Goal: Information Seeking & Learning: Find specific fact

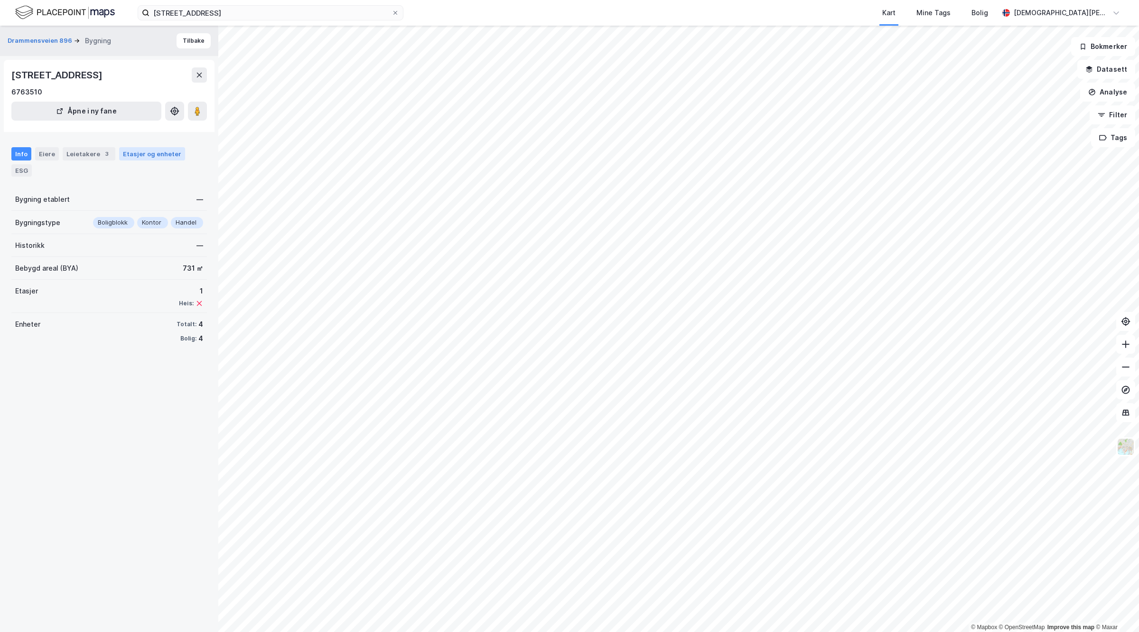
click at [151, 150] on div "Etasjer og enheter" at bounding box center [152, 153] width 58 height 9
click at [24, 171] on div "ESG" at bounding box center [21, 170] width 20 height 12
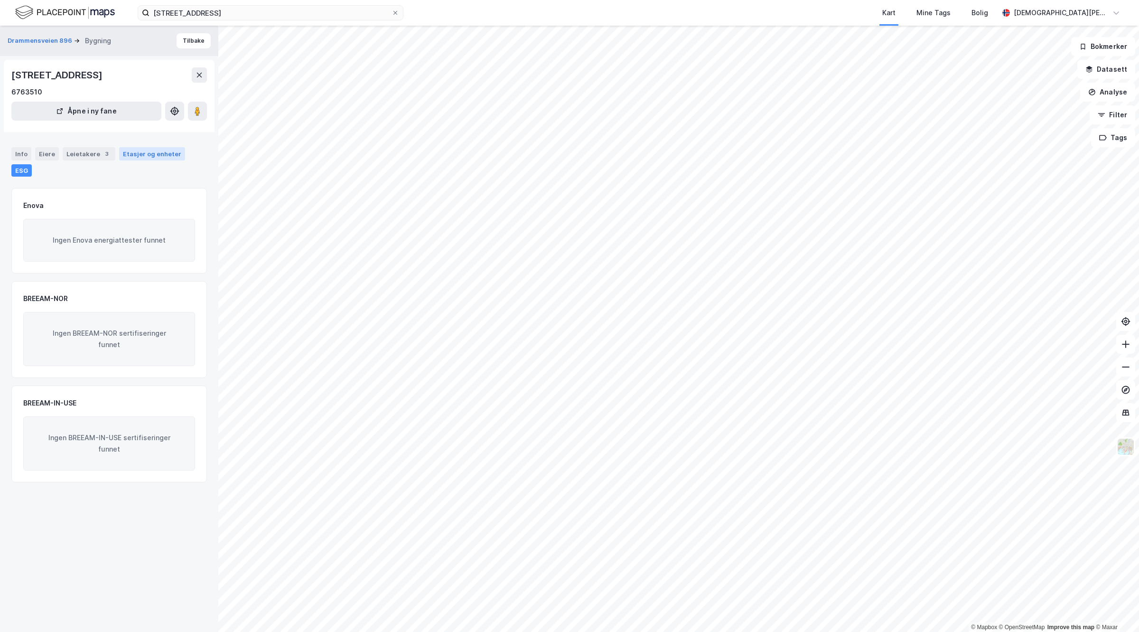
click at [169, 148] on div "Etasjer og enheter" at bounding box center [152, 153] width 66 height 13
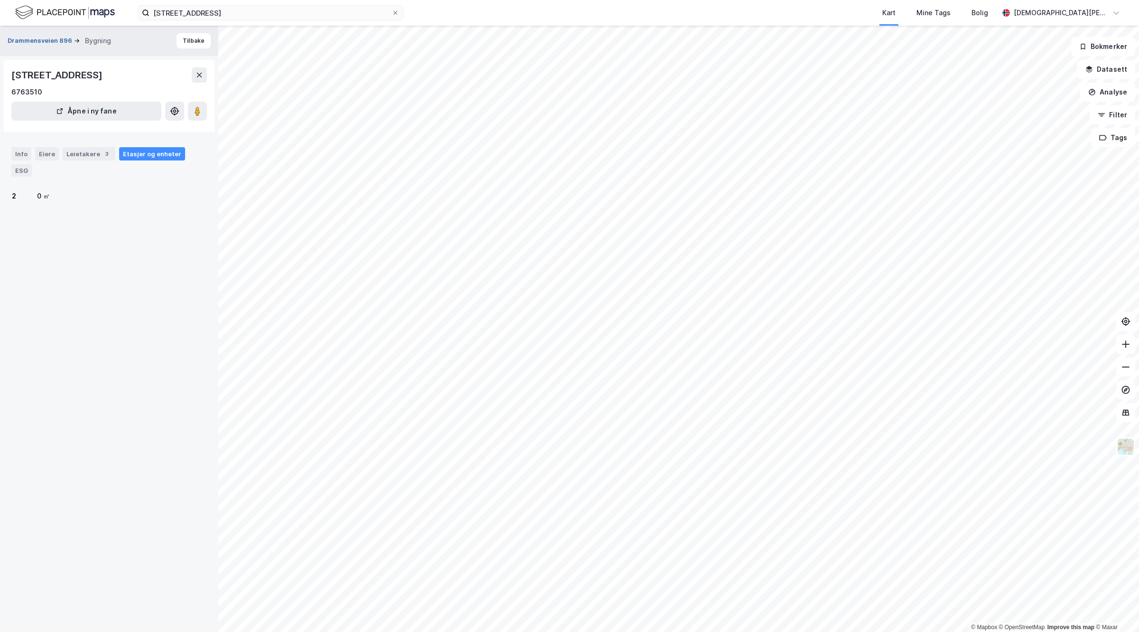
click at [31, 39] on button "Drammensveien 896" at bounding box center [41, 40] width 66 height 9
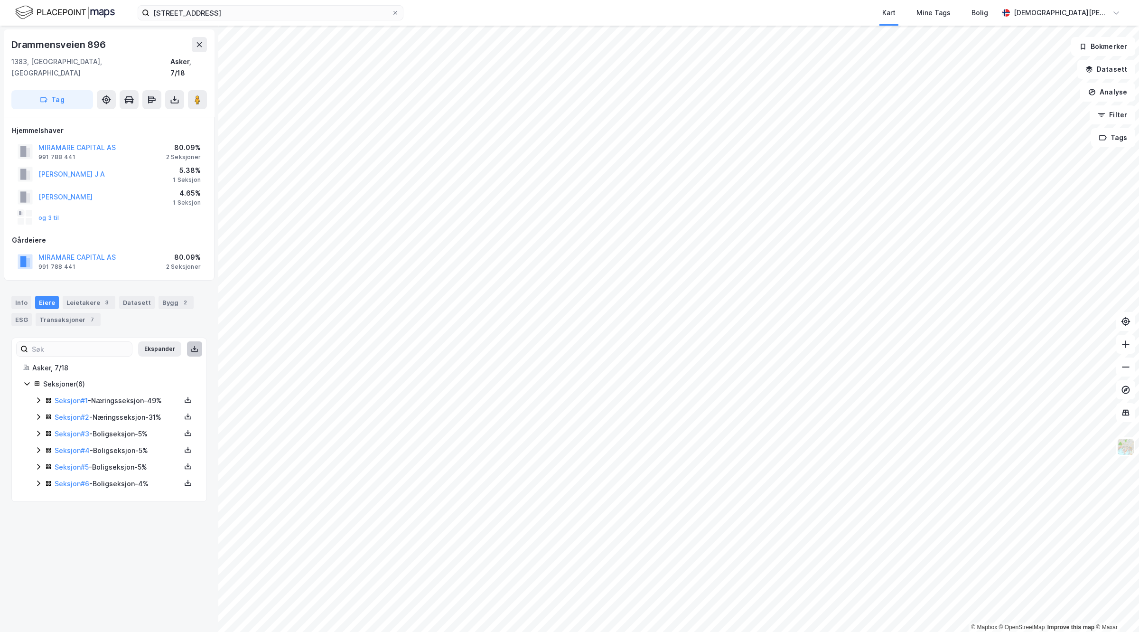
click at [187, 342] on button at bounding box center [194, 348] width 15 height 15
click at [169, 90] on button at bounding box center [174, 99] width 19 height 19
click at [143, 130] on div "Last ned matrikkelrapport" at bounding box center [139, 134] width 78 height 8
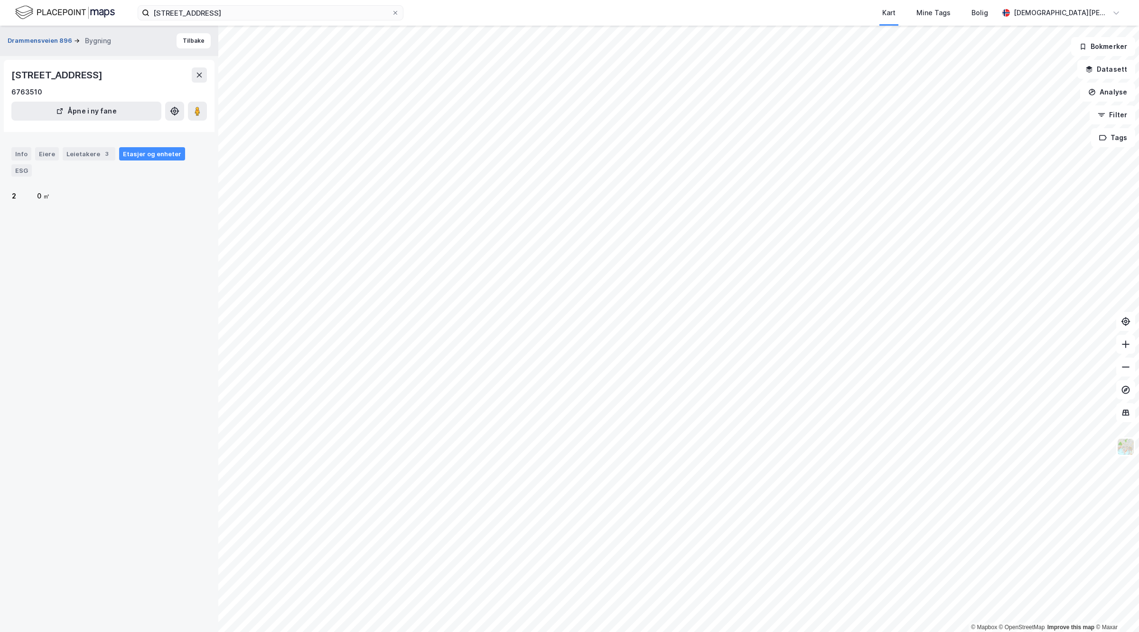
click at [48, 39] on button "Drammensveien 896" at bounding box center [41, 40] width 66 height 9
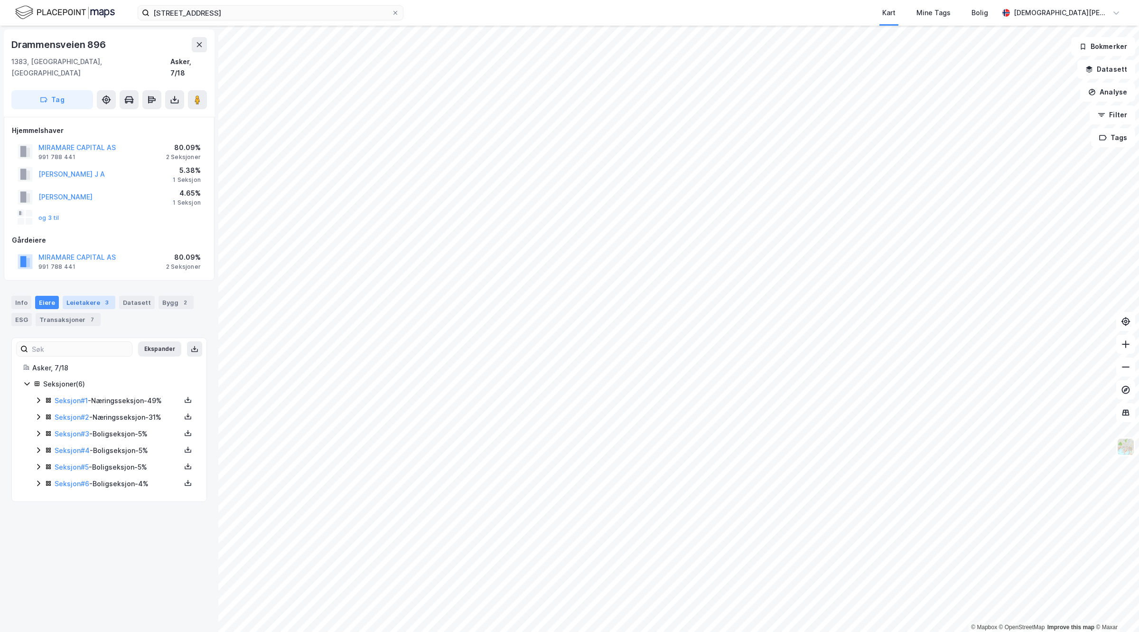
click at [76, 296] on div "Leietakere 3" at bounding box center [89, 302] width 53 height 13
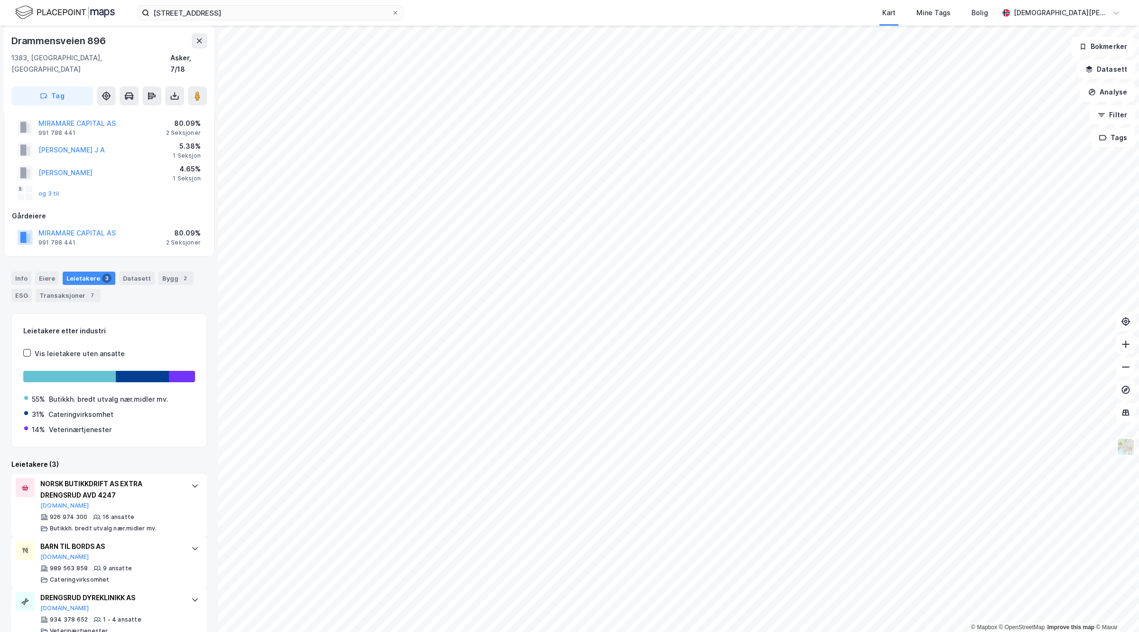
scroll to position [31, 0]
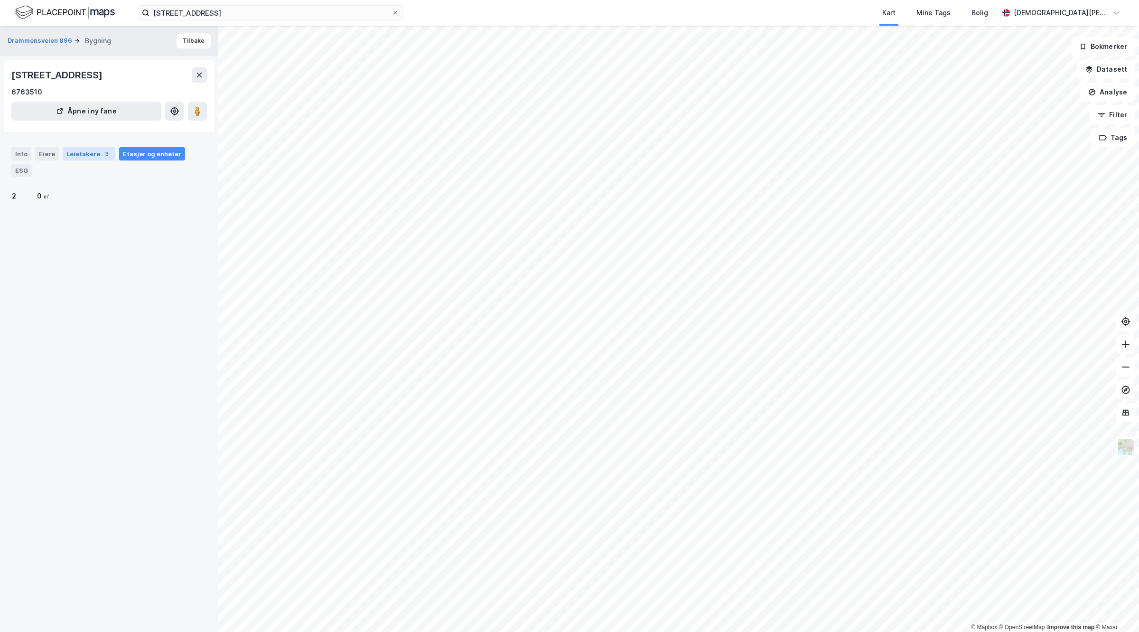
click at [87, 153] on div "Leietakere 3" at bounding box center [89, 153] width 53 height 13
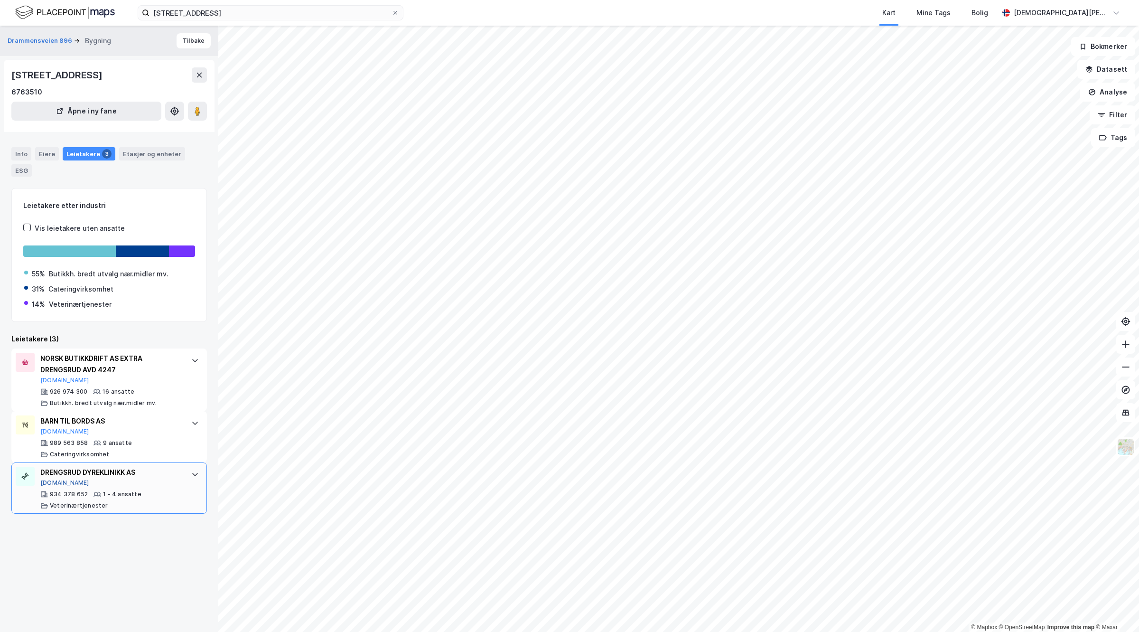
click at [51, 484] on button "[DOMAIN_NAME]" at bounding box center [64, 483] width 49 height 8
click at [76, 430] on div "BARN TIL BORDS AS [DOMAIN_NAME]" at bounding box center [110, 425] width 141 height 20
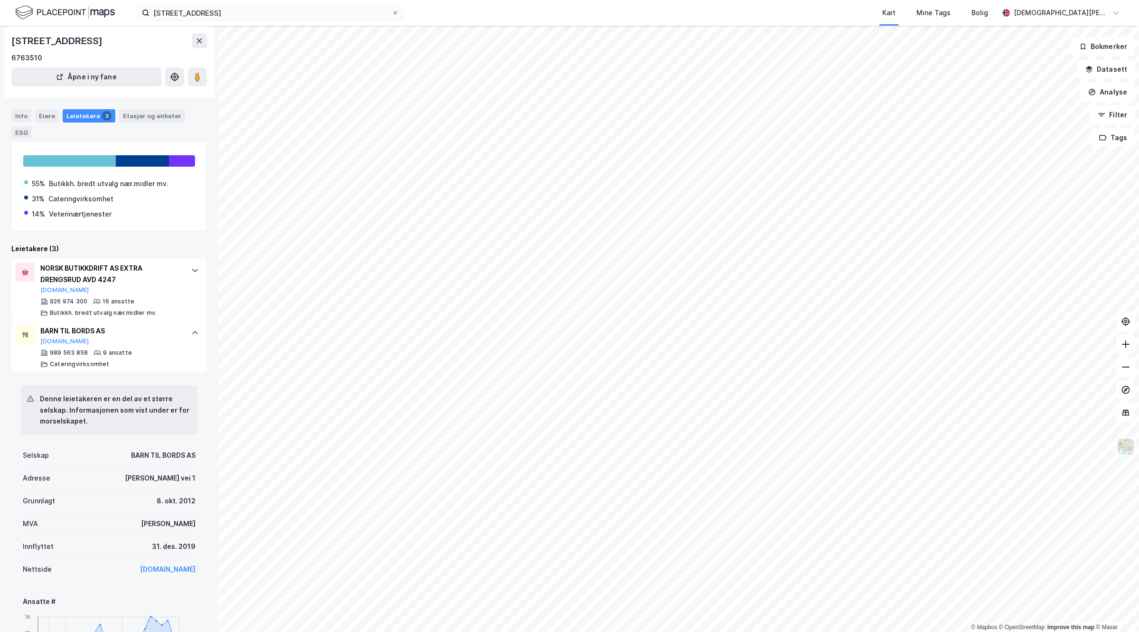
scroll to position [119, 0]
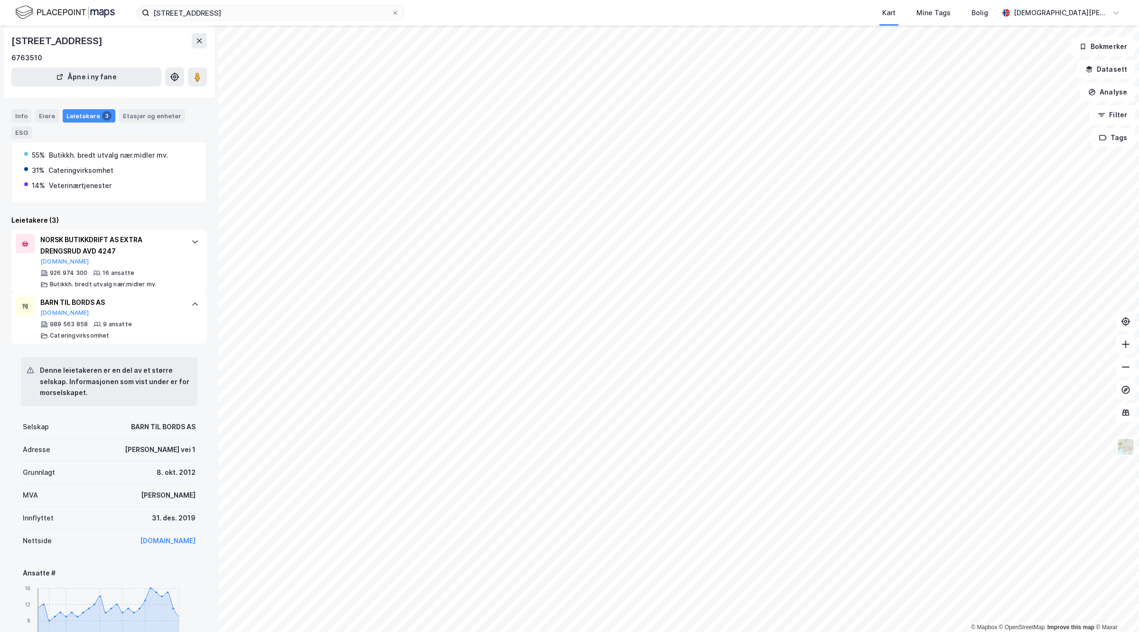
click at [165, 539] on link "[DOMAIN_NAME]" at bounding box center [168, 540] width 56 height 8
